Goal: Transaction & Acquisition: Purchase product/service

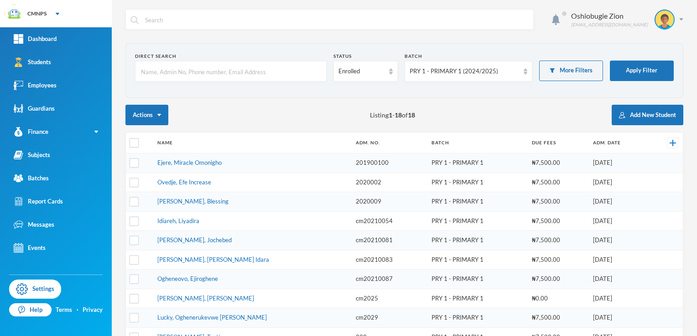
scroll to position [215, 0]
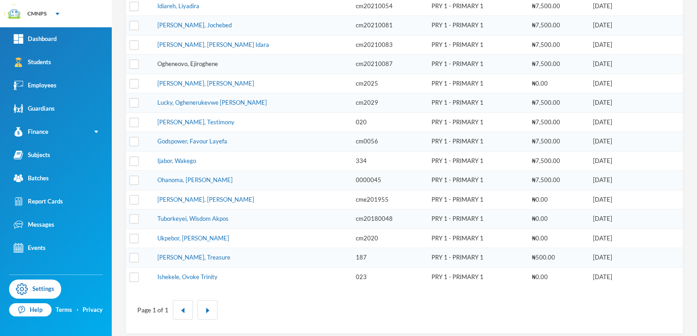
click at [209, 63] on link "Ogheneovo, Ejiroghene" at bounding box center [187, 63] width 61 height 7
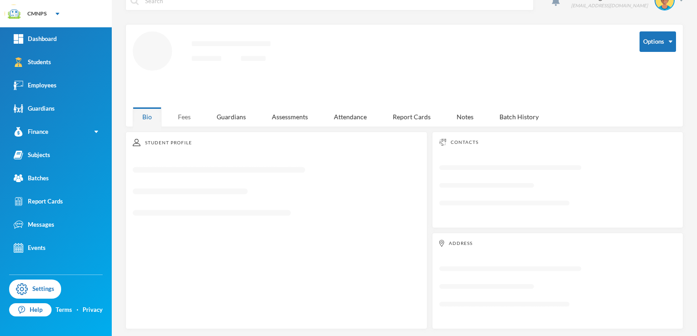
scroll to position [117, 0]
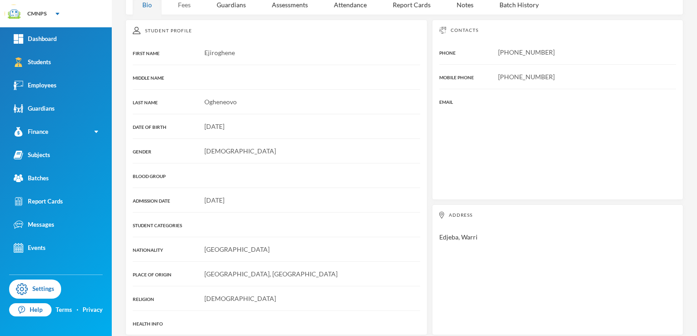
click at [178, 122] on div "16/07/2017" at bounding box center [276, 127] width 287 height 10
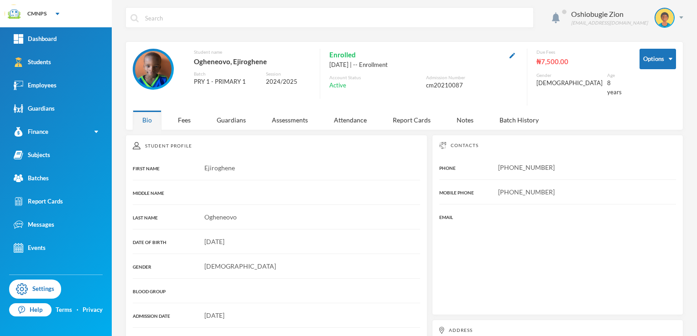
scroll to position [0, 0]
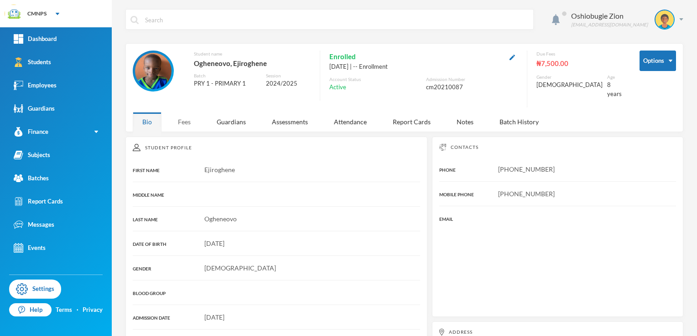
click at [185, 112] on div "Fees" at bounding box center [184, 122] width 32 height 20
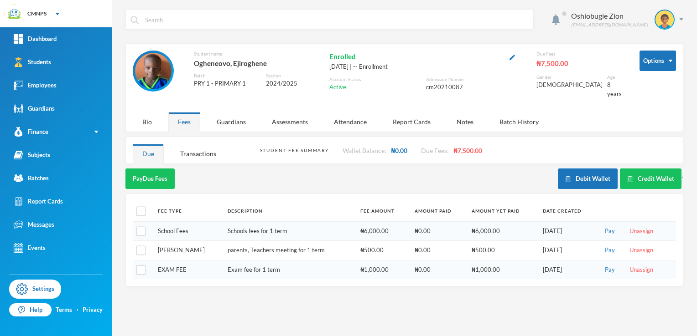
click at [185, 112] on div "Fees" at bounding box center [184, 122] width 32 height 20
click at [144, 207] on input "checkbox" at bounding box center [141, 212] width 10 height 10
checkbox input "true"
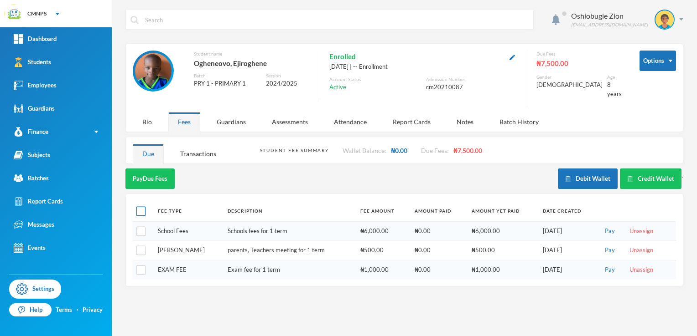
checkbox input "true"
click at [164, 174] on button "Pay Selected (3)" at bounding box center [153, 179] width 56 height 21
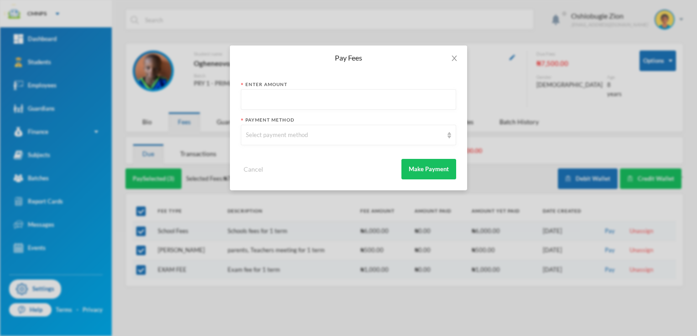
click at [283, 99] on input "text" at bounding box center [348, 100] width 205 height 21
type input "7500"
click at [279, 130] on div "Select payment method" at bounding box center [348, 135] width 215 height 21
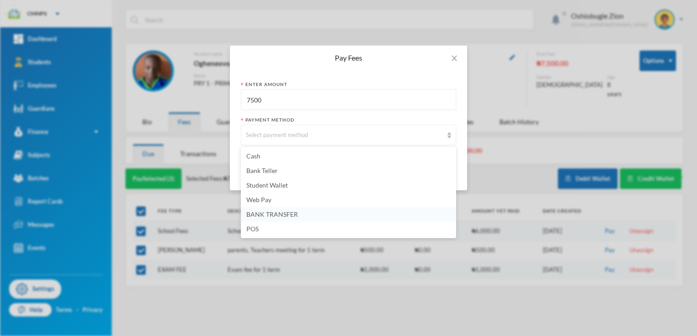
click at [268, 216] on span "BANK TRANSFER" at bounding box center [272, 215] width 52 height 8
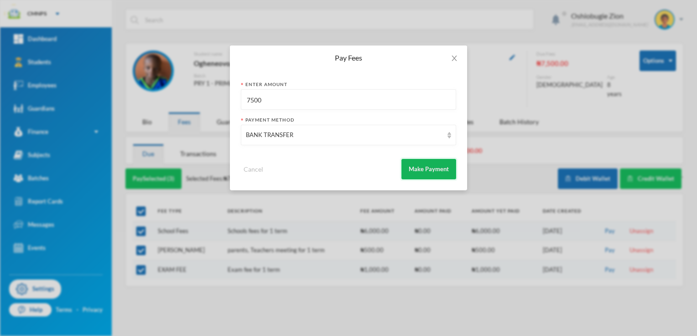
click at [419, 166] on button "Make Payment" at bounding box center [428, 169] width 55 height 21
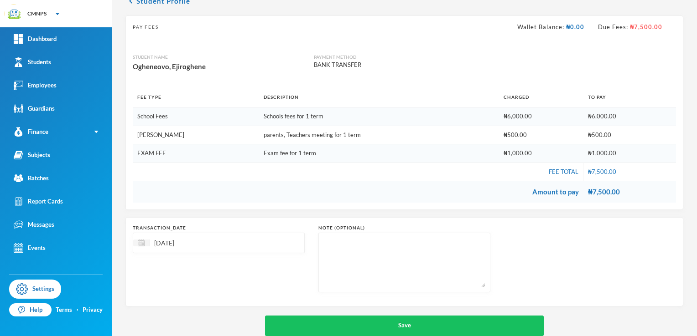
scroll to position [65, 0]
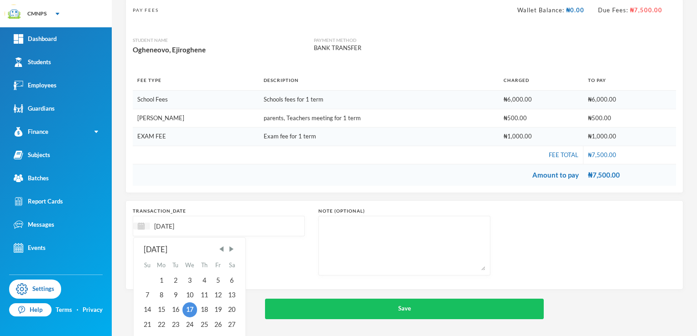
click at [174, 223] on input "[DATE]" at bounding box center [188, 226] width 77 height 10
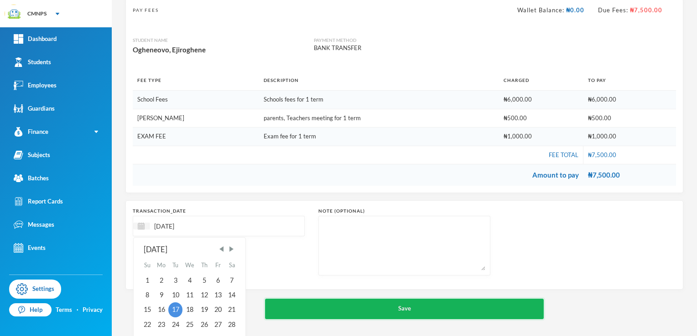
type input "[DATE]"
click at [304, 311] on button "Save" at bounding box center [404, 309] width 279 height 21
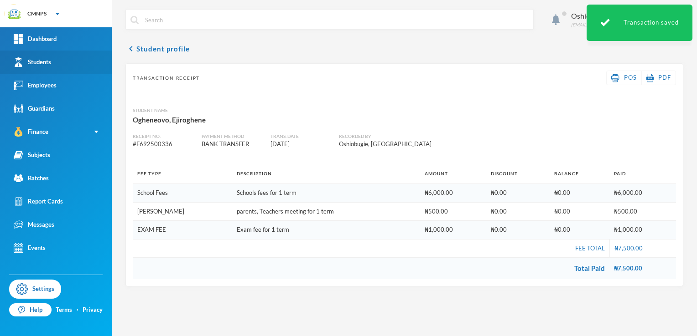
click at [31, 55] on link "Students" at bounding box center [56, 62] width 112 height 23
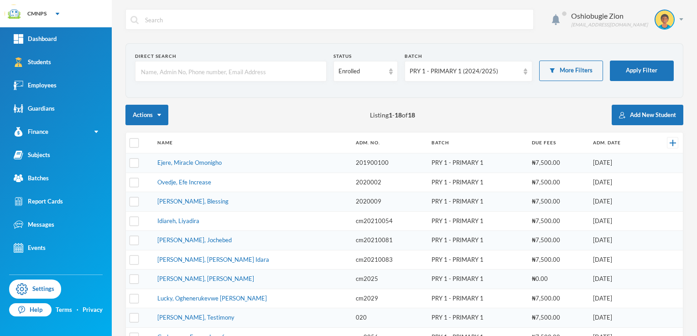
scroll to position [215, 0]
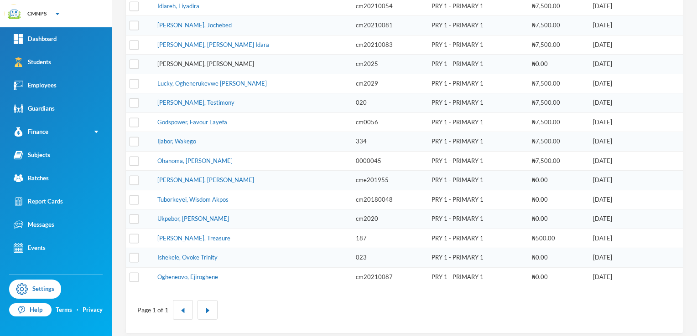
click at [197, 63] on link "[PERSON_NAME], [PERSON_NAME]" at bounding box center [205, 63] width 97 height 7
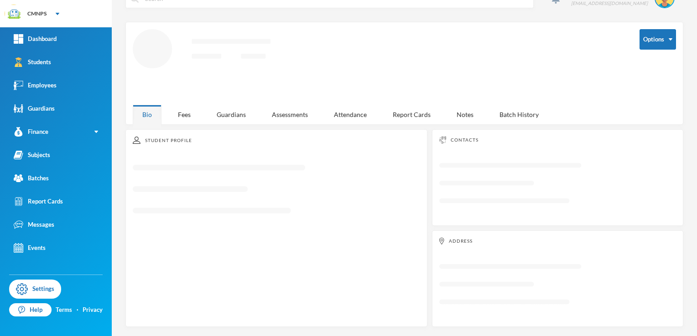
scroll to position [19, 0]
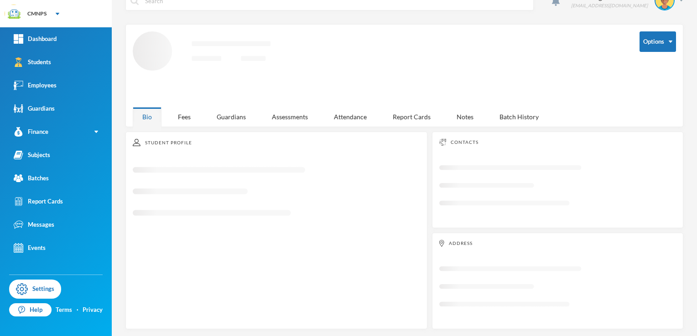
click at [197, 63] on icon "Loading interface..." at bounding box center [379, 65] width 493 height 69
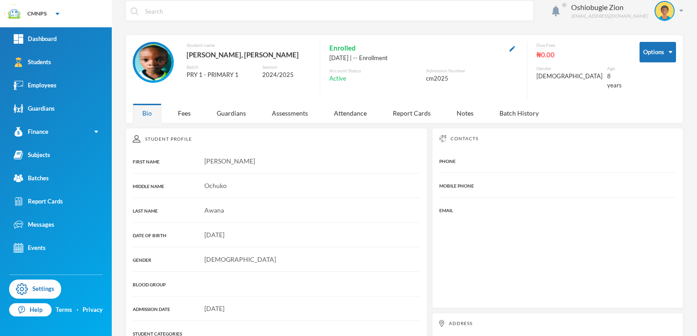
scroll to position [0, 0]
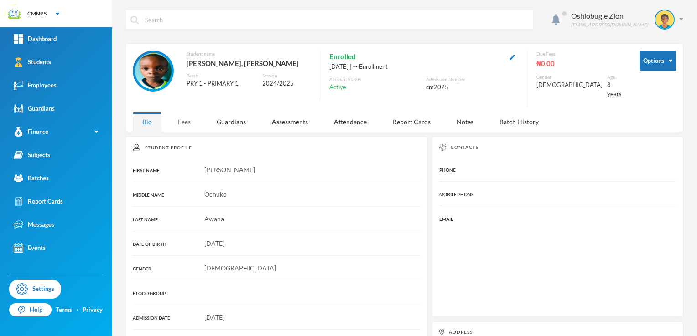
click at [185, 114] on div "Fees" at bounding box center [184, 122] width 32 height 20
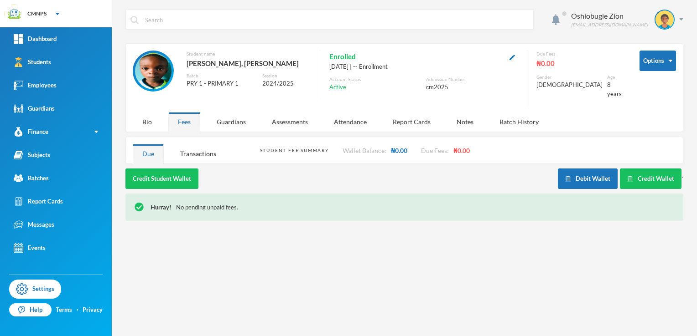
click at [256, 203] on div "Hurray! No pending unpaid fees." at bounding box center [411, 207] width 523 height 9
click at [168, 169] on button "Credit Student Wallet" at bounding box center [161, 179] width 73 height 21
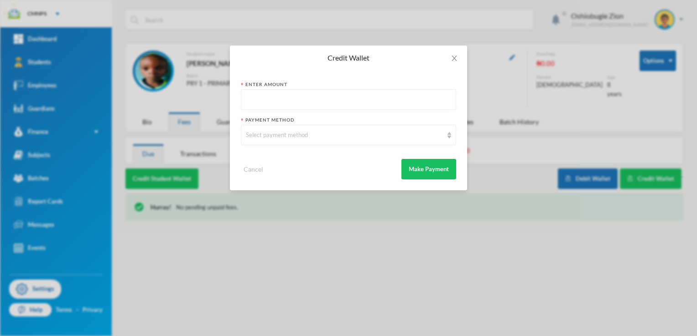
click at [295, 98] on input "text" at bounding box center [348, 100] width 205 height 21
type input "7500"
click at [293, 127] on div "Select payment method" at bounding box center [348, 135] width 215 height 21
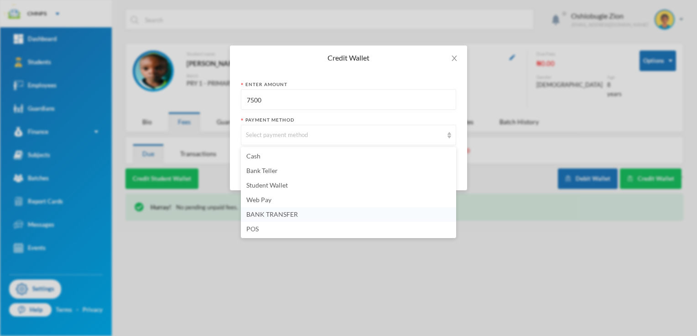
click at [281, 212] on span "BANK TRANSFER" at bounding box center [272, 215] width 52 height 8
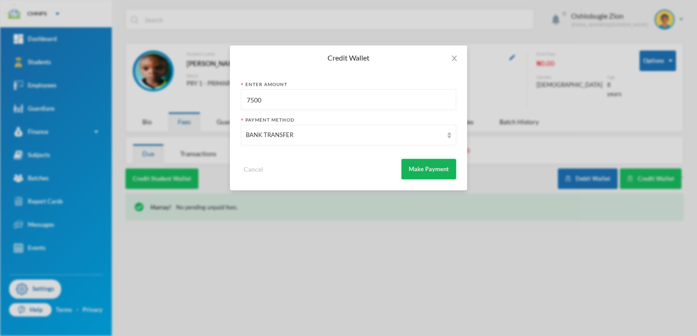
click at [411, 168] on button "Make Payment" at bounding box center [428, 169] width 55 height 21
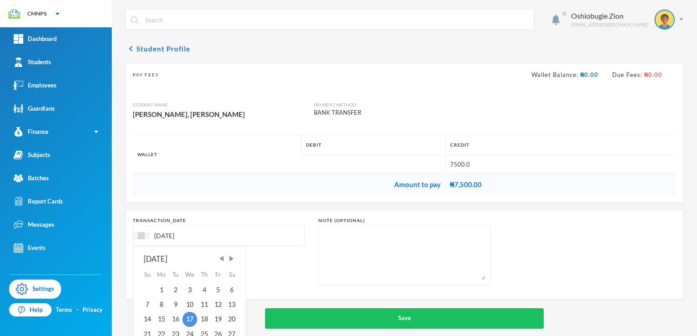
click at [171, 233] on input "[DATE]" at bounding box center [188, 236] width 77 height 10
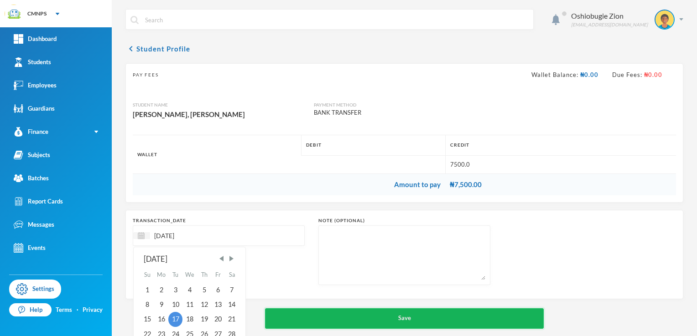
type input "[DATE]"
click at [268, 316] on button "Save" at bounding box center [404, 319] width 279 height 21
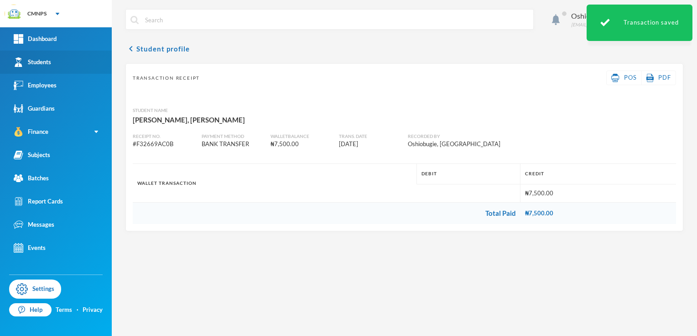
click at [71, 62] on link "Students" at bounding box center [56, 62] width 112 height 23
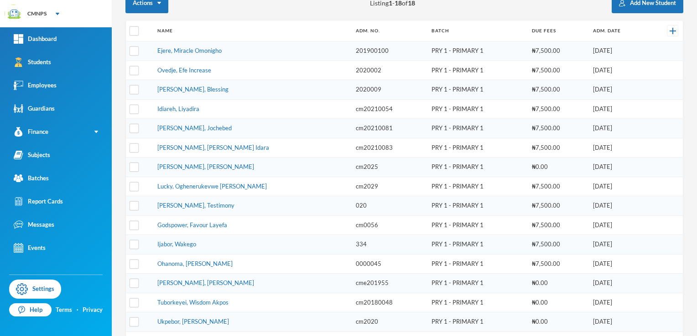
scroll to position [57, 0]
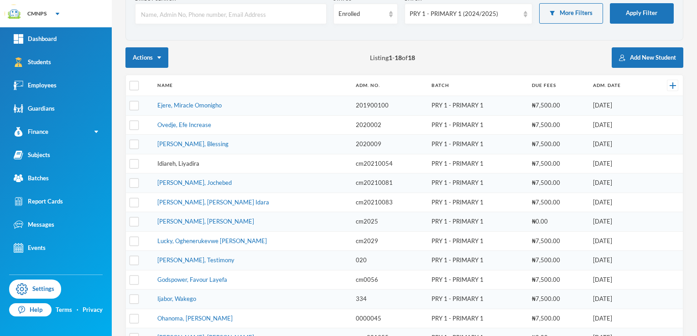
click at [198, 164] on link "Idiareh, Liyadira" at bounding box center [178, 163] width 42 height 7
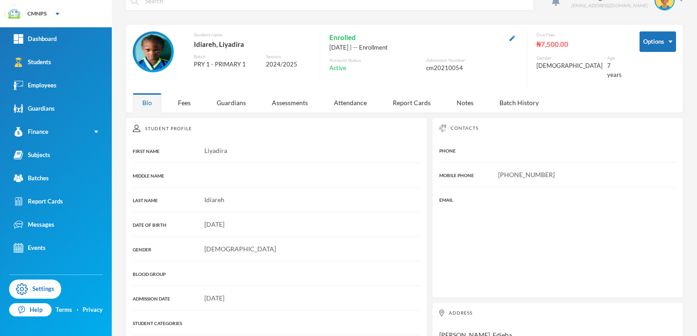
scroll to position [57, 0]
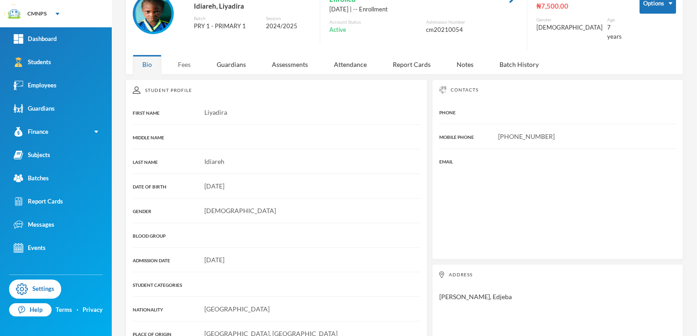
click at [191, 55] on div "Fees" at bounding box center [184, 65] width 32 height 20
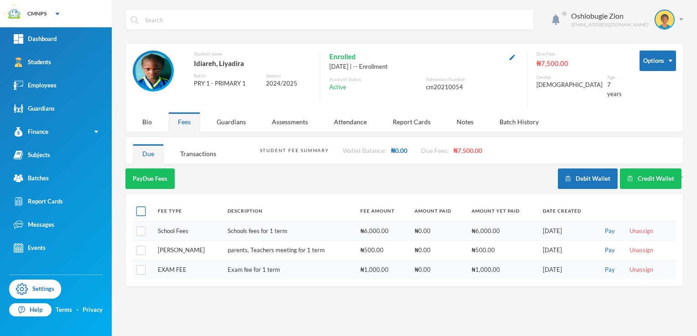
click at [140, 207] on input "checkbox" at bounding box center [141, 212] width 10 height 10
checkbox input "true"
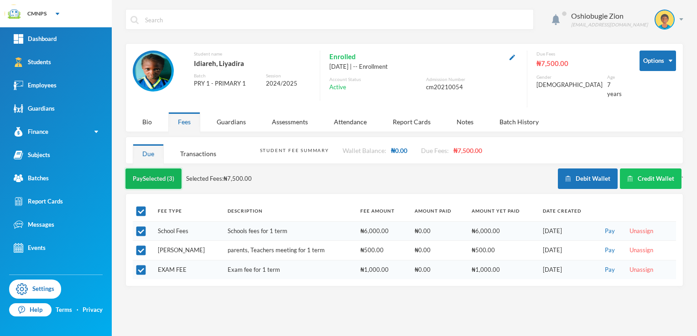
click at [159, 176] on button "Pay Selected (3)" at bounding box center [153, 179] width 56 height 21
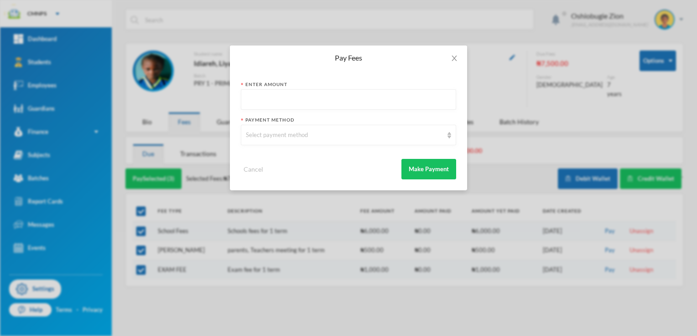
click at [296, 102] on input "text" at bounding box center [348, 100] width 205 height 21
type input "7500"
click at [292, 132] on div "Select payment method" at bounding box center [344, 135] width 197 height 9
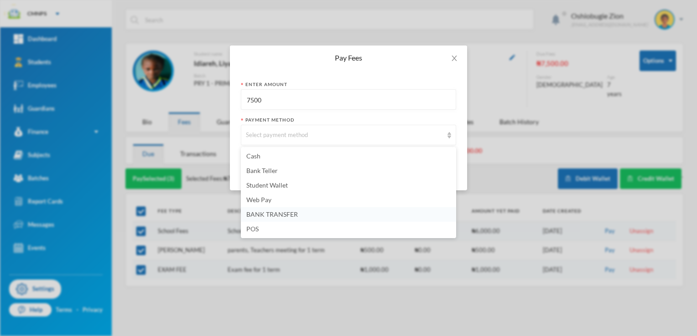
click at [279, 218] on li "BANK TRANSFER" at bounding box center [348, 214] width 215 height 15
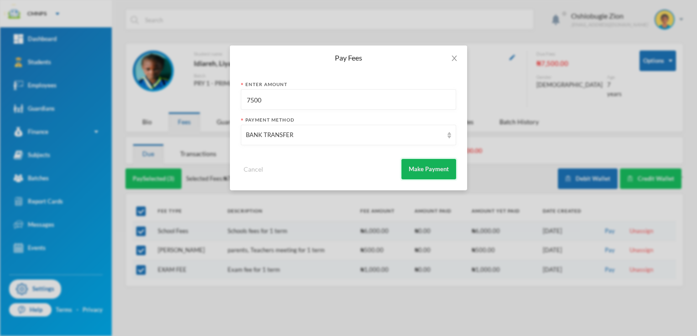
click at [434, 165] on button "Make Payment" at bounding box center [428, 169] width 55 height 21
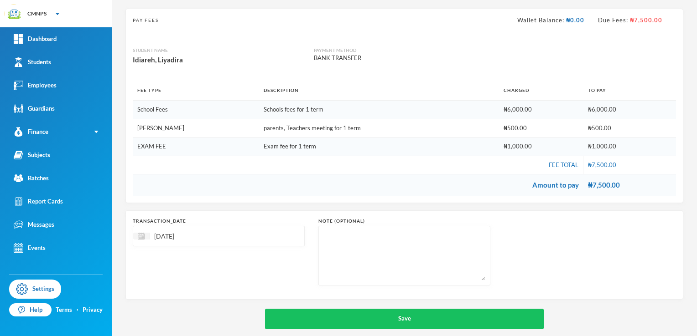
scroll to position [65, 0]
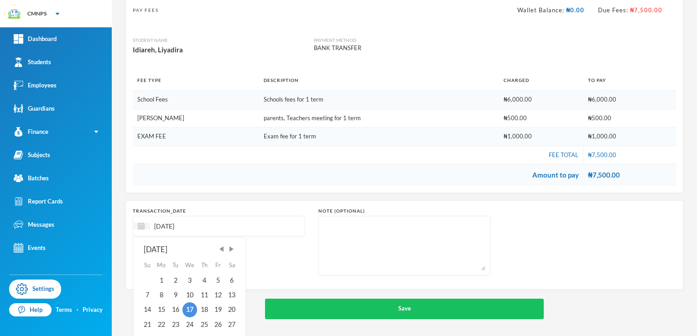
click at [170, 224] on input "[DATE]" at bounding box center [188, 226] width 77 height 10
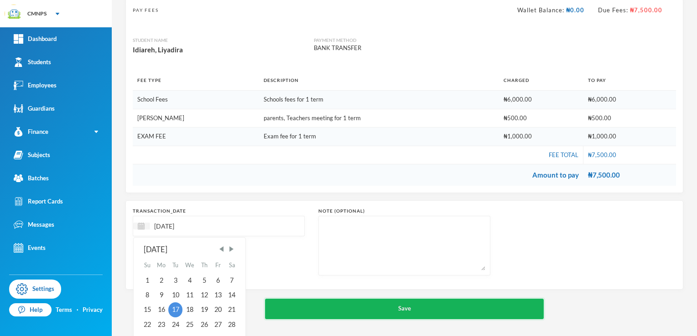
type input "[DATE]"
click at [269, 306] on button "Save" at bounding box center [404, 309] width 279 height 21
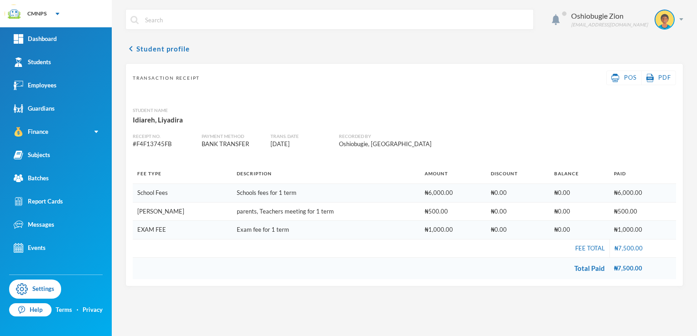
click at [695, 317] on div "Oshiobugie Zion believeinzion@gmail.com chevron_left Student profile Transactio…" at bounding box center [404, 168] width 585 height 336
click at [65, 61] on link "Students" at bounding box center [56, 62] width 112 height 23
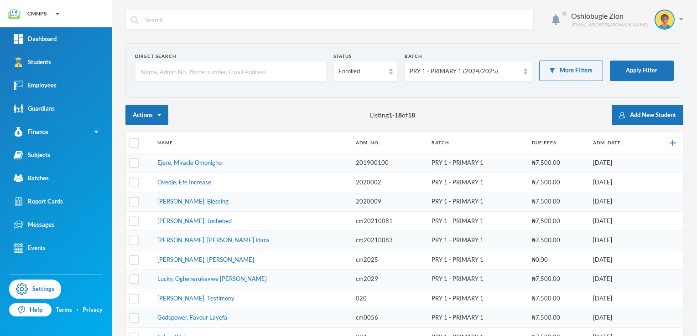
click at [689, 236] on div "Oshiobugie Zion believeinzion@gmail.com Direct Search Status Enrolled Batch PRY…" at bounding box center [404, 168] width 585 height 336
click at [218, 276] on link "Lucky, Oghenerukevwe [PERSON_NAME]" at bounding box center [211, 278] width 109 height 7
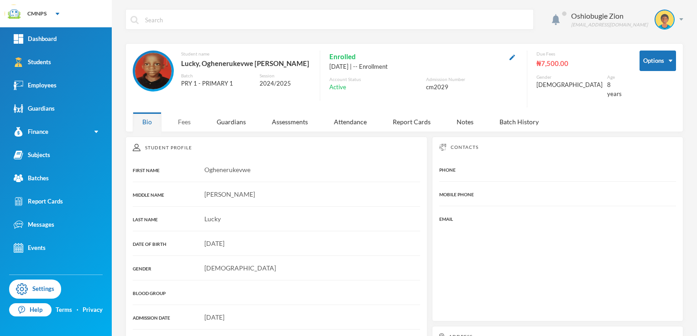
click at [189, 114] on div "Fees" at bounding box center [184, 122] width 32 height 20
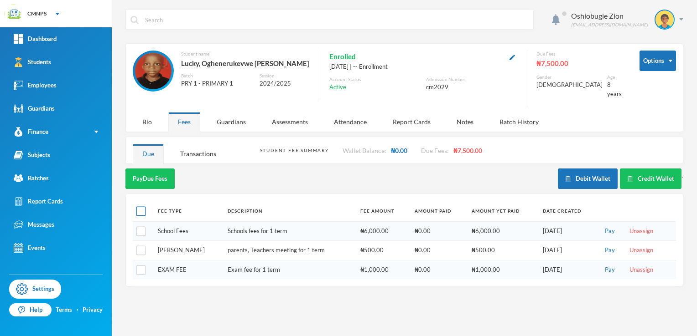
click at [137, 207] on input "checkbox" at bounding box center [141, 212] width 10 height 10
checkbox input "true"
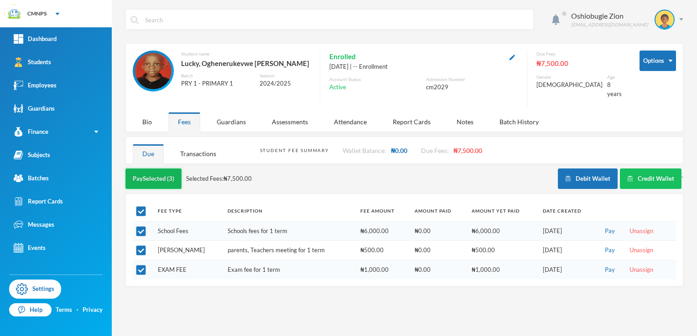
click at [172, 169] on button "Pay Selected (3)" at bounding box center [153, 179] width 56 height 21
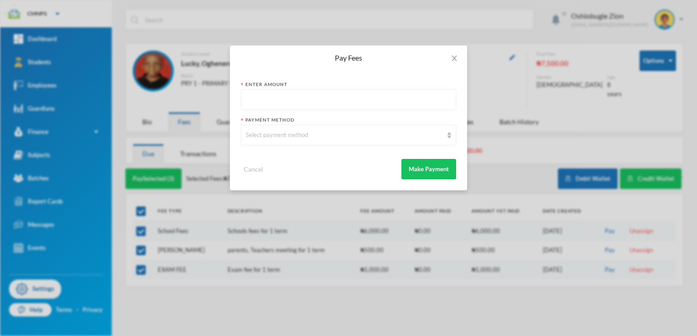
click at [332, 99] on input "text" at bounding box center [348, 100] width 205 height 21
type input "7500"
click at [289, 129] on div "Select payment method" at bounding box center [348, 135] width 215 height 21
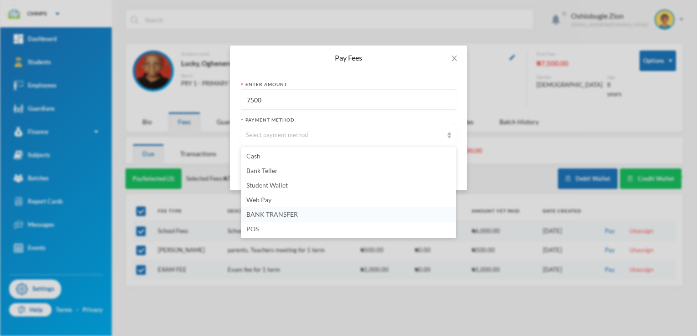
click at [263, 212] on span "BANK TRANSFER" at bounding box center [272, 215] width 52 height 8
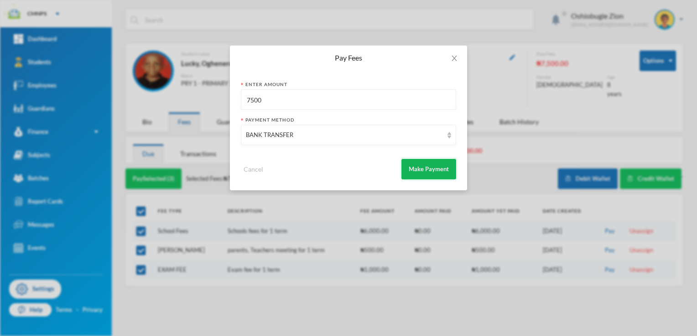
click at [419, 164] on button "Make Payment" at bounding box center [428, 169] width 55 height 21
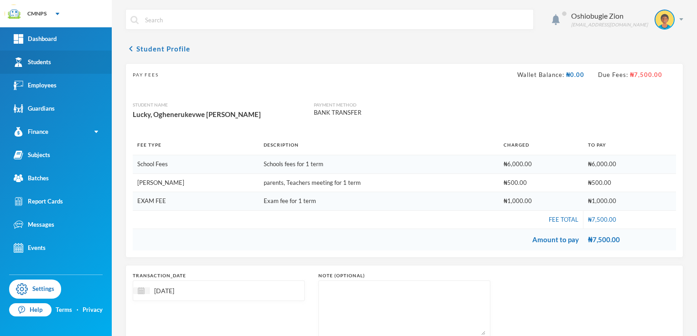
click at [49, 61] on div "Students" at bounding box center [32, 62] width 37 height 10
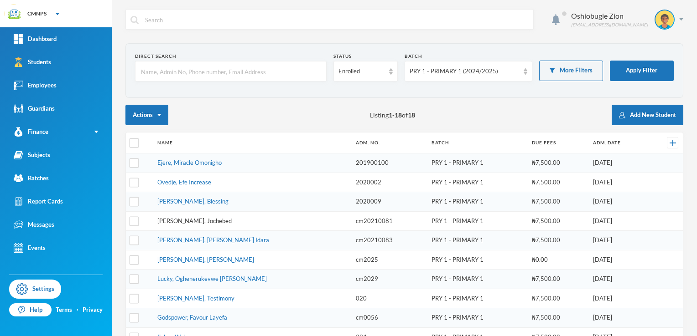
click at [189, 222] on link "[PERSON_NAME], Jochebed" at bounding box center [194, 220] width 74 height 7
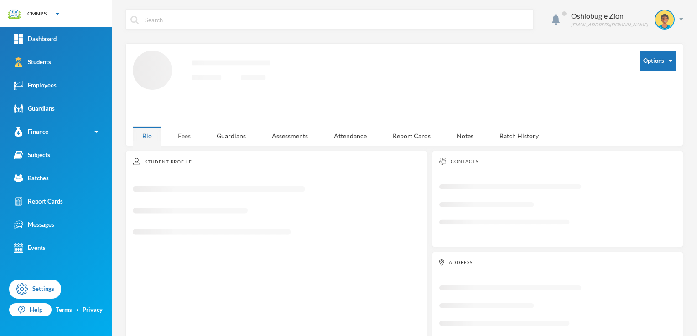
click at [186, 132] on div "Fees" at bounding box center [184, 136] width 32 height 20
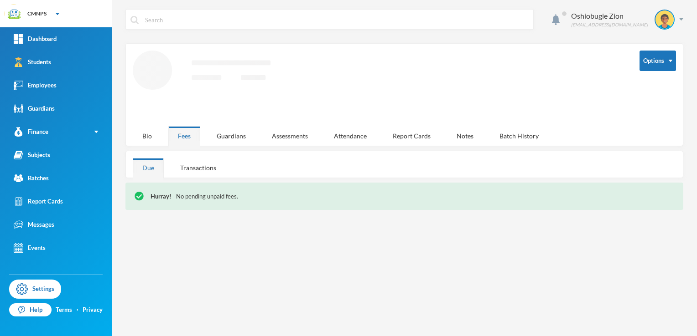
click at [205, 201] on div "Hurray! No pending unpaid fees." at bounding box center [404, 196] width 558 height 27
click at [149, 201] on div "Hurray! No pending unpaid fees." at bounding box center [404, 196] width 558 height 27
copy span "Hurray"
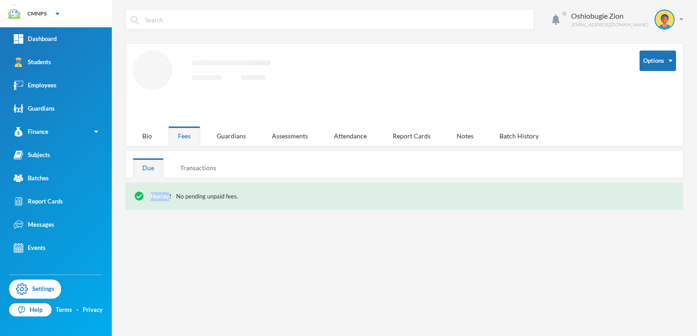
click at [206, 173] on div "Transactions" at bounding box center [198, 168] width 55 height 20
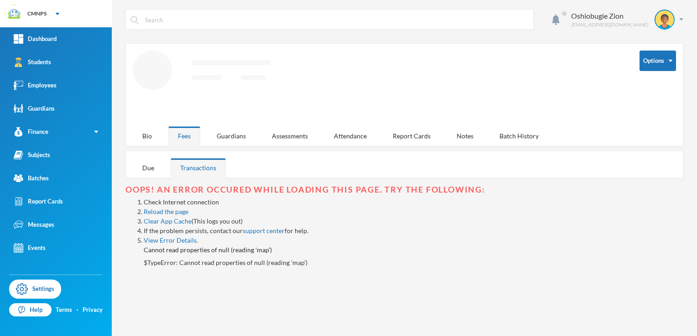
click at [177, 215] on li "Reload the page" at bounding box center [413, 212] width 539 height 10
click at [174, 212] on link "Reload the page" at bounding box center [166, 212] width 45 height 8
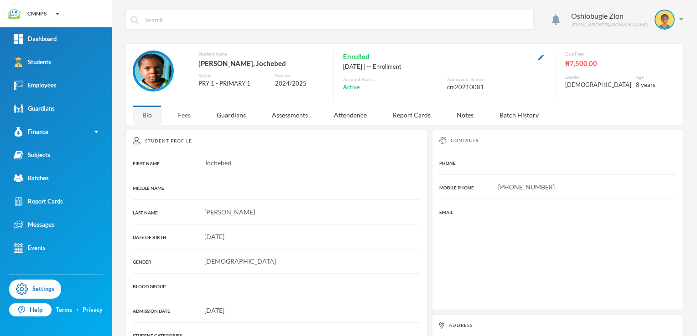
click at [190, 114] on div "Fees" at bounding box center [184, 115] width 32 height 20
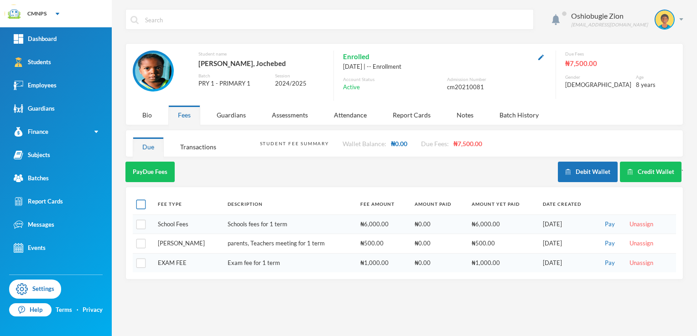
click at [144, 203] on input "checkbox" at bounding box center [141, 205] width 10 height 10
checkbox input "true"
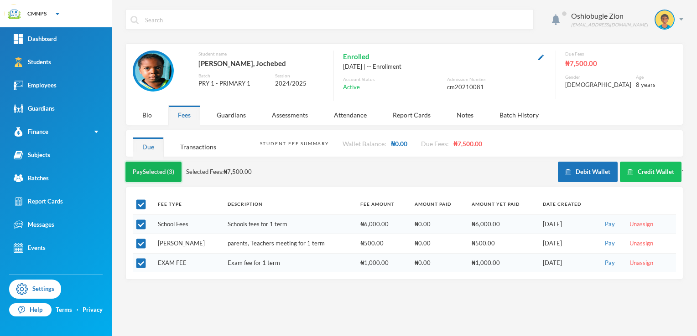
click at [162, 169] on button "Pay Selected (3)" at bounding box center [153, 172] width 56 height 21
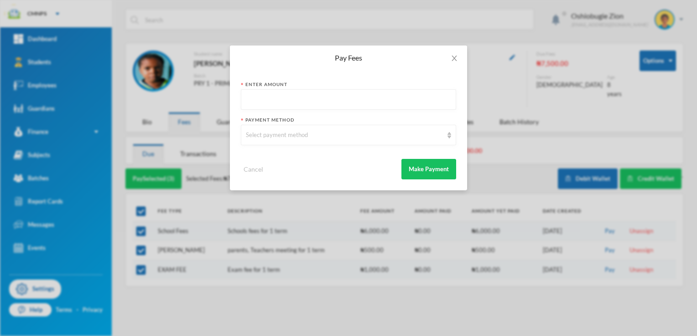
click at [278, 110] on input "text" at bounding box center [348, 100] width 205 height 21
type input "7500"
click at [277, 138] on div "Select payment method" at bounding box center [344, 135] width 197 height 9
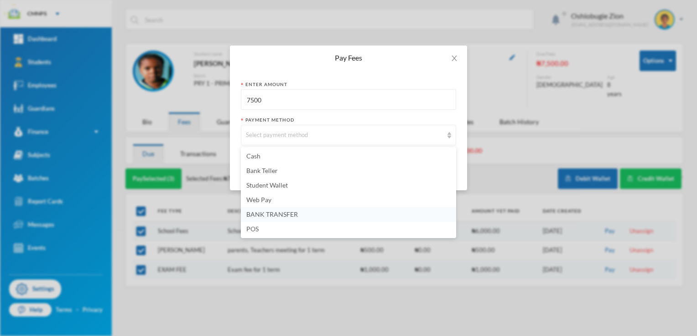
click at [268, 212] on span "BANK TRANSFER" at bounding box center [272, 215] width 52 height 8
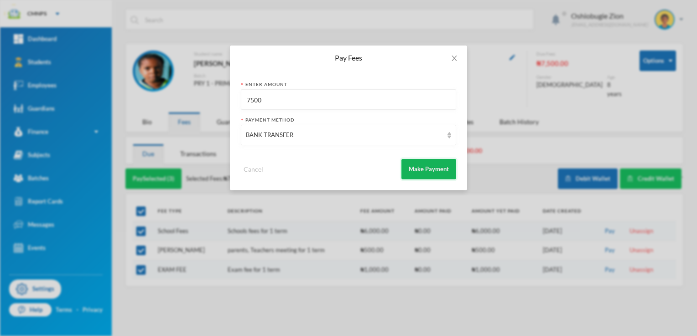
click at [417, 166] on button "Make Payment" at bounding box center [428, 169] width 55 height 21
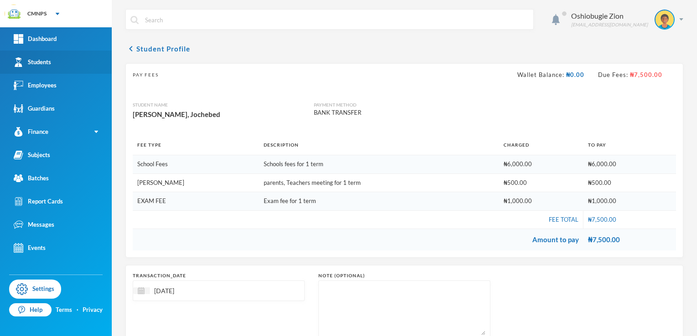
click at [56, 59] on link "Students" at bounding box center [56, 62] width 112 height 23
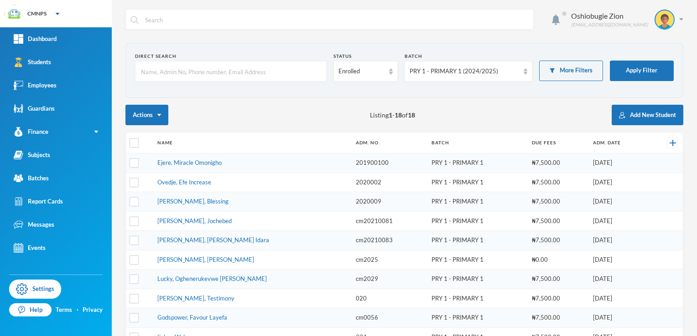
click at [160, 320] on td "Godspower, Favour Layefa" at bounding box center [252, 319] width 198 height 20
click at [173, 316] on link "Godspower, Favour Layefa" at bounding box center [192, 317] width 70 height 7
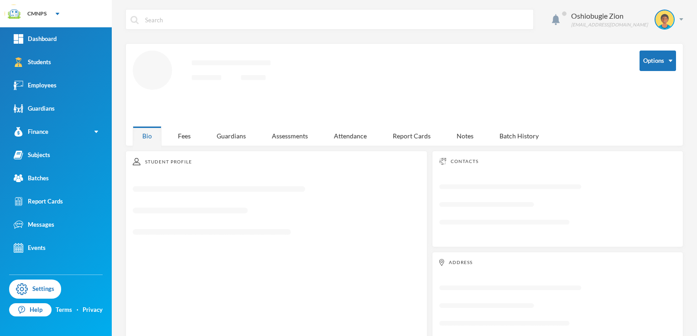
click at [173, 316] on div "Student Profile Loading interface..." at bounding box center [276, 250] width 302 height 198
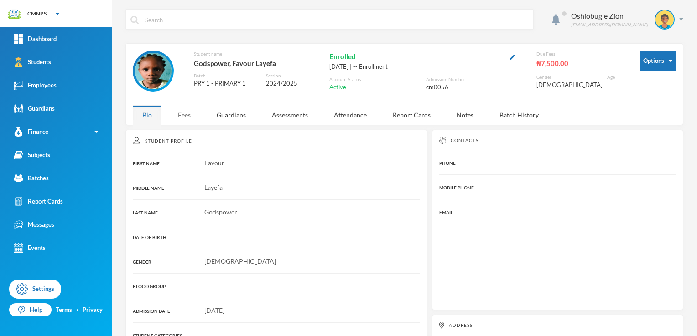
click at [184, 116] on div "Fees" at bounding box center [184, 115] width 32 height 20
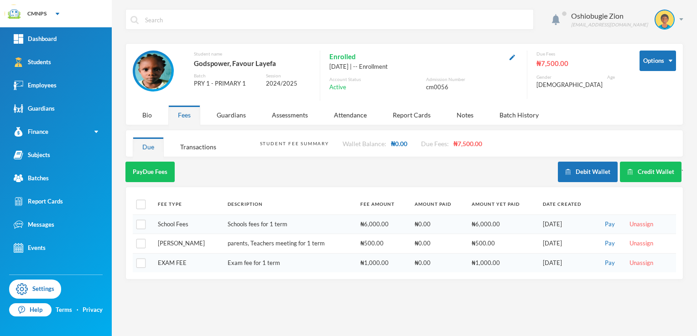
click at [184, 116] on div "Fees" at bounding box center [184, 115] width 32 height 20
click at [153, 166] on button "Pay Due Fees" at bounding box center [149, 172] width 49 height 21
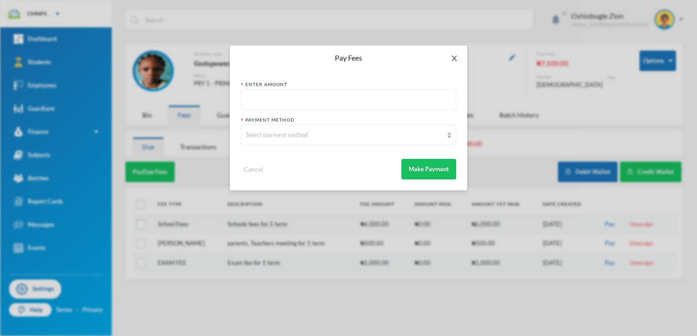
click at [457, 56] on icon "icon: close" at bounding box center [453, 58] width 7 height 7
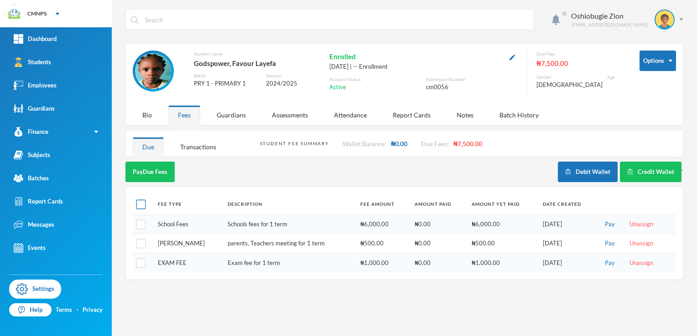
click at [140, 207] on input "checkbox" at bounding box center [141, 205] width 10 height 10
checkbox input "true"
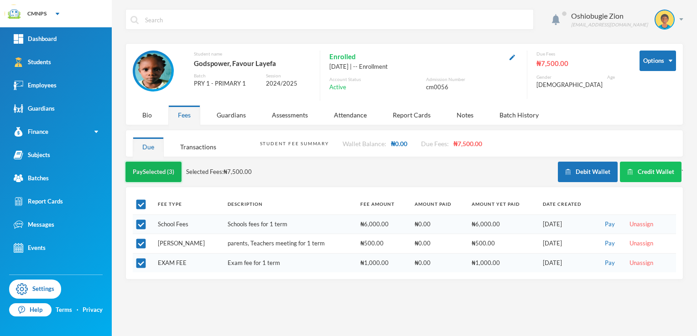
click at [165, 177] on button "Pay Selected (3)" at bounding box center [153, 172] width 56 height 21
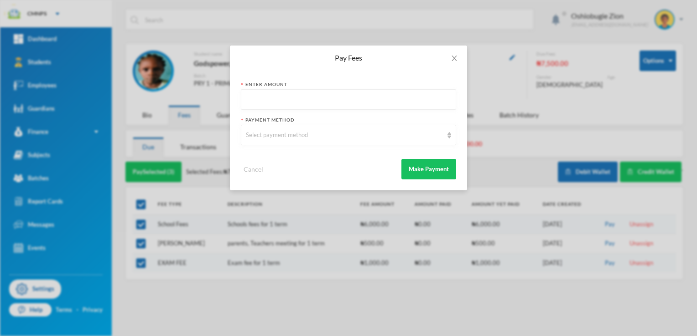
click at [305, 96] on input "text" at bounding box center [348, 100] width 205 height 21
type input "7500"
click at [300, 136] on div "Select payment method" at bounding box center [344, 135] width 197 height 9
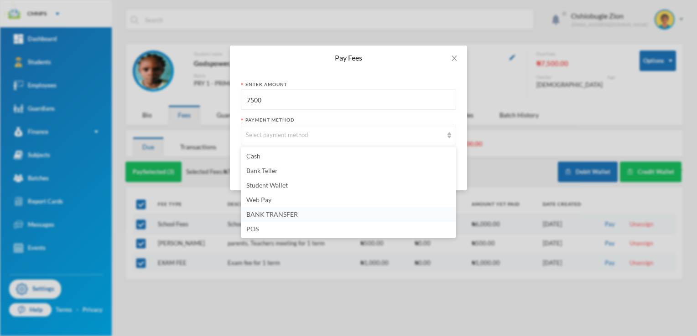
click at [287, 211] on span "BANK TRANSFER" at bounding box center [272, 215] width 52 height 8
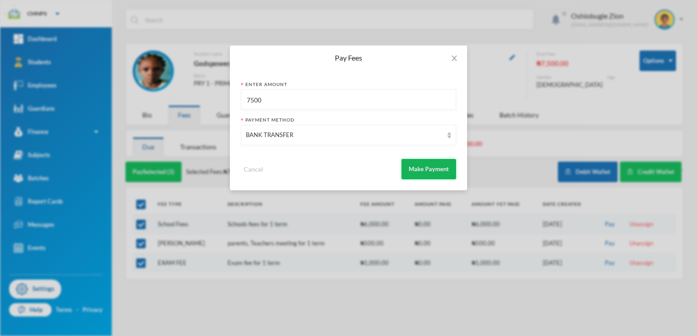
click at [421, 174] on button "Make Payment" at bounding box center [428, 169] width 55 height 21
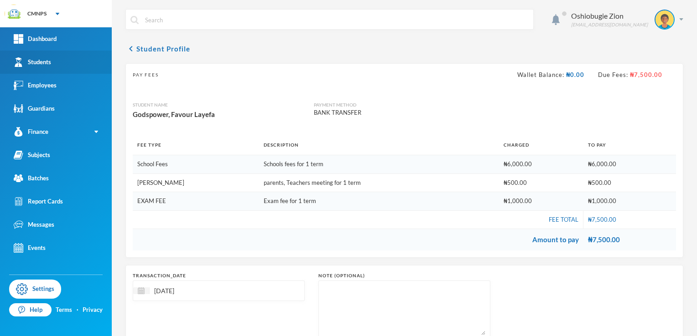
click at [36, 58] on div "Students" at bounding box center [32, 62] width 37 height 10
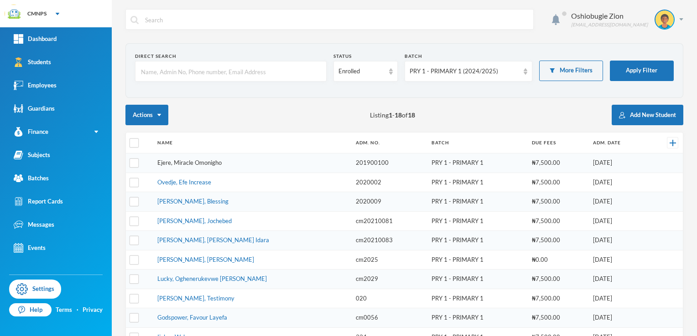
click at [186, 160] on link "Ejere, Miracle Omonigho" at bounding box center [189, 162] width 64 height 7
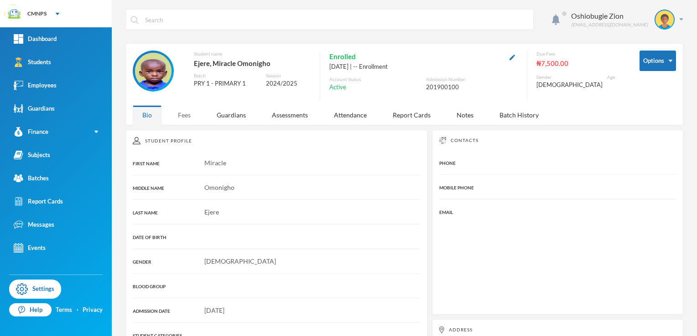
click at [184, 112] on div "Fees" at bounding box center [184, 115] width 32 height 20
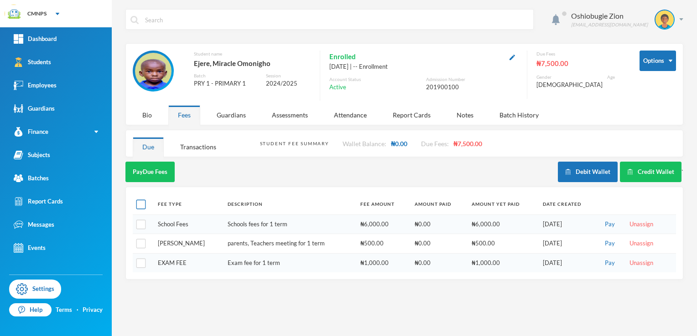
click at [139, 207] on input "checkbox" at bounding box center [141, 205] width 10 height 10
checkbox input "true"
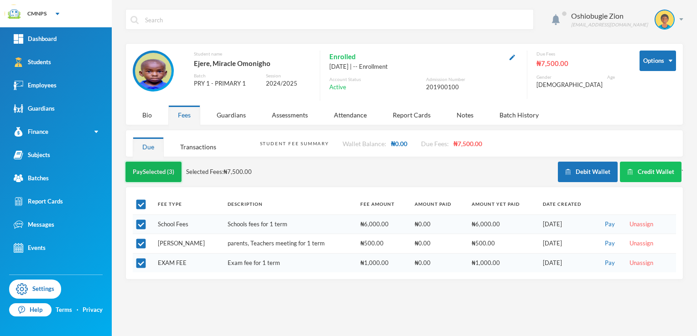
click at [155, 176] on button "Pay Selected (3)" at bounding box center [153, 172] width 56 height 21
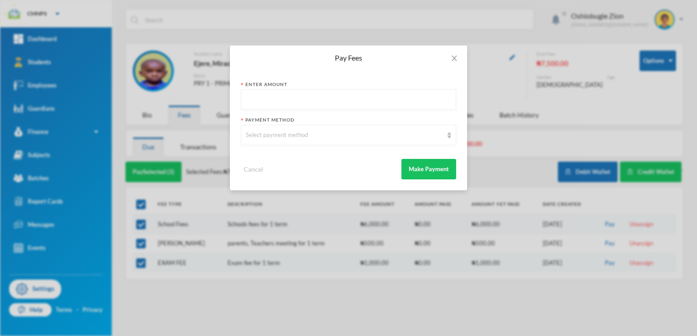
click at [293, 93] on input "text" at bounding box center [348, 100] width 205 height 21
type input "7500"
click at [281, 137] on div "Select payment method" at bounding box center [344, 135] width 197 height 9
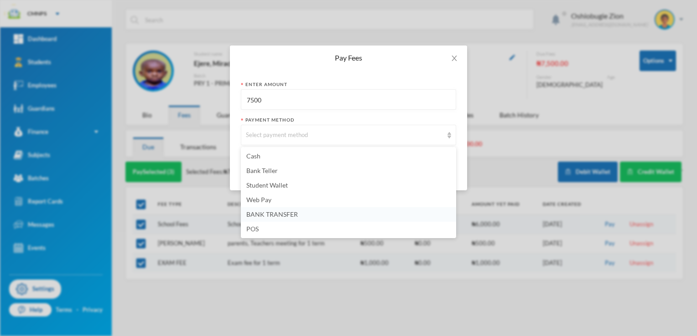
click at [268, 210] on li "BANK TRANSFER" at bounding box center [348, 214] width 215 height 15
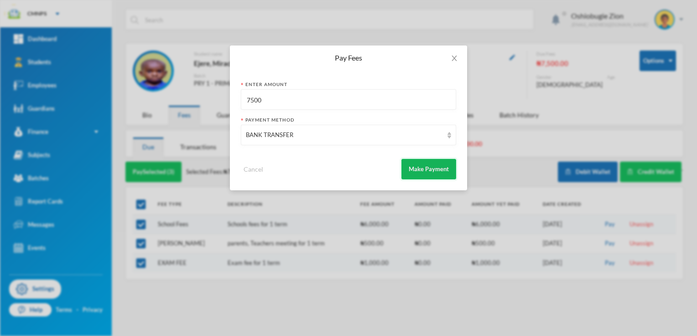
click at [409, 169] on button "Make Payment" at bounding box center [428, 169] width 55 height 21
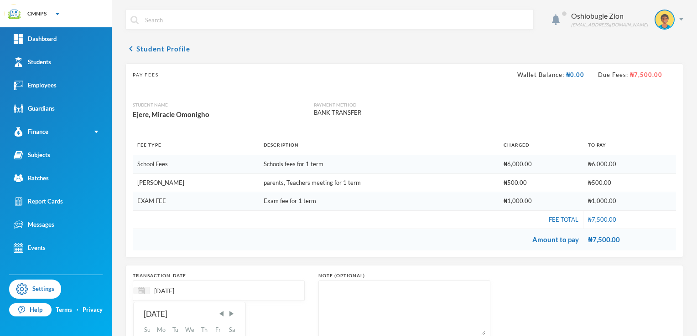
click at [170, 287] on input "[DATE]" at bounding box center [188, 291] width 77 height 10
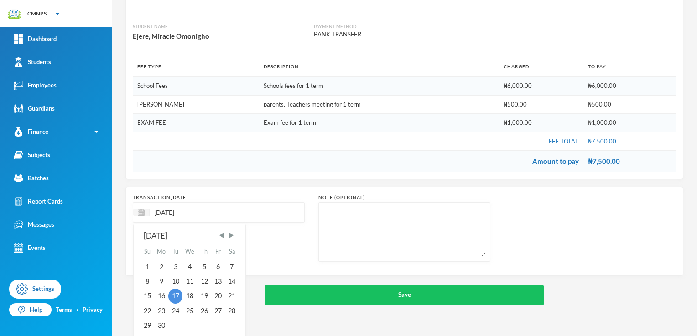
scroll to position [81, 0]
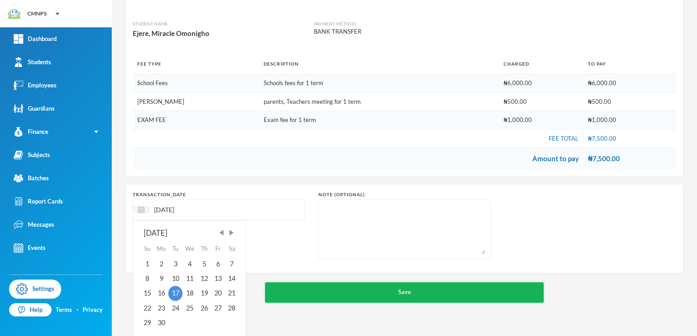
type input "[DATE]"
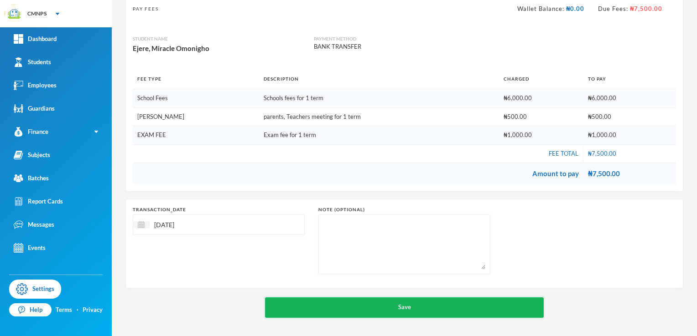
scroll to position [65, 0]
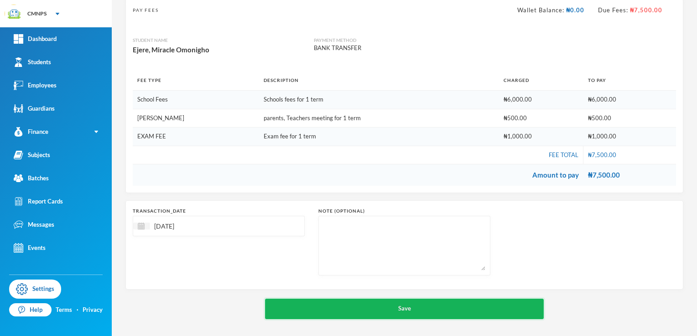
click at [531, 282] on div "chevron_left Student Profile Pay Fees Wallet Balance: ₦0.00 Due Fees: ₦7,500.00…" at bounding box center [404, 149] width 558 height 341
click at [326, 312] on button "Save" at bounding box center [404, 309] width 279 height 21
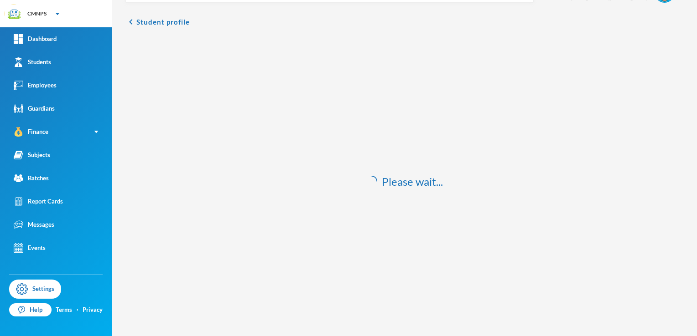
scroll to position [27, 0]
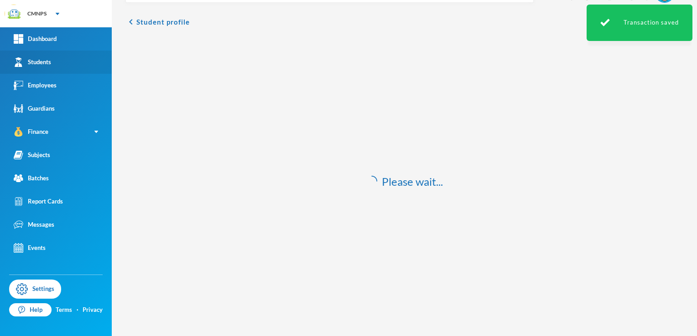
click at [86, 68] on link "Students" at bounding box center [56, 62] width 112 height 23
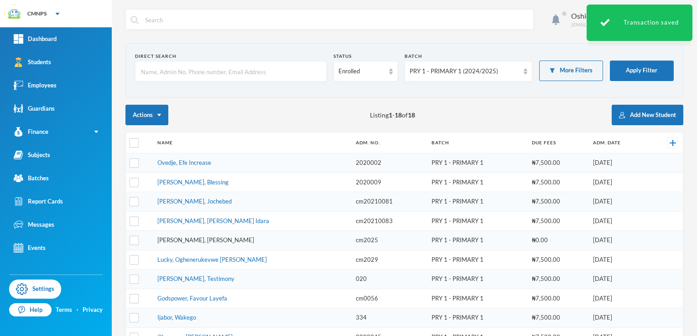
click at [184, 240] on link "[PERSON_NAME], [PERSON_NAME]" at bounding box center [205, 240] width 97 height 7
